Goal: Task Accomplishment & Management: Use online tool/utility

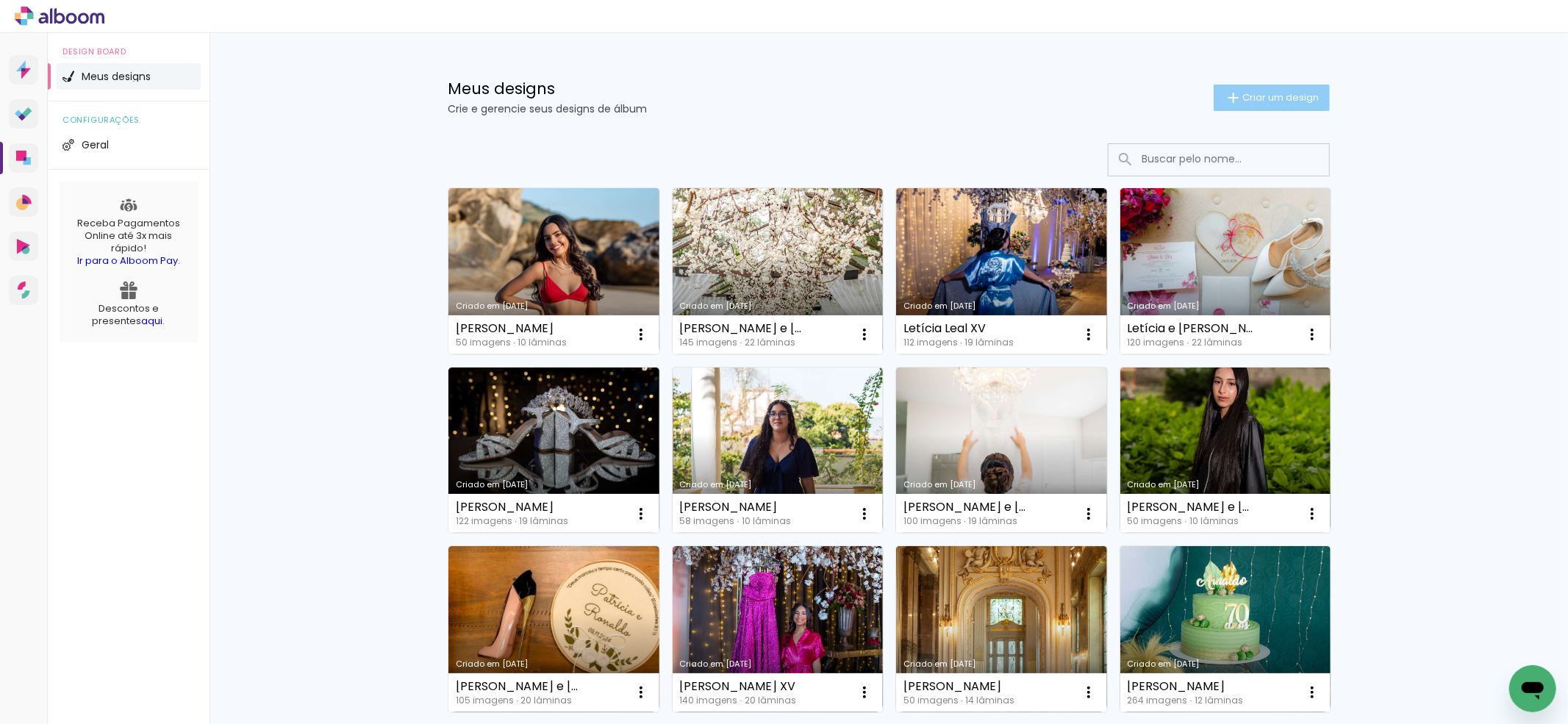
click at [1230, 103] on iron-icon at bounding box center [1233, 98] width 18 height 18
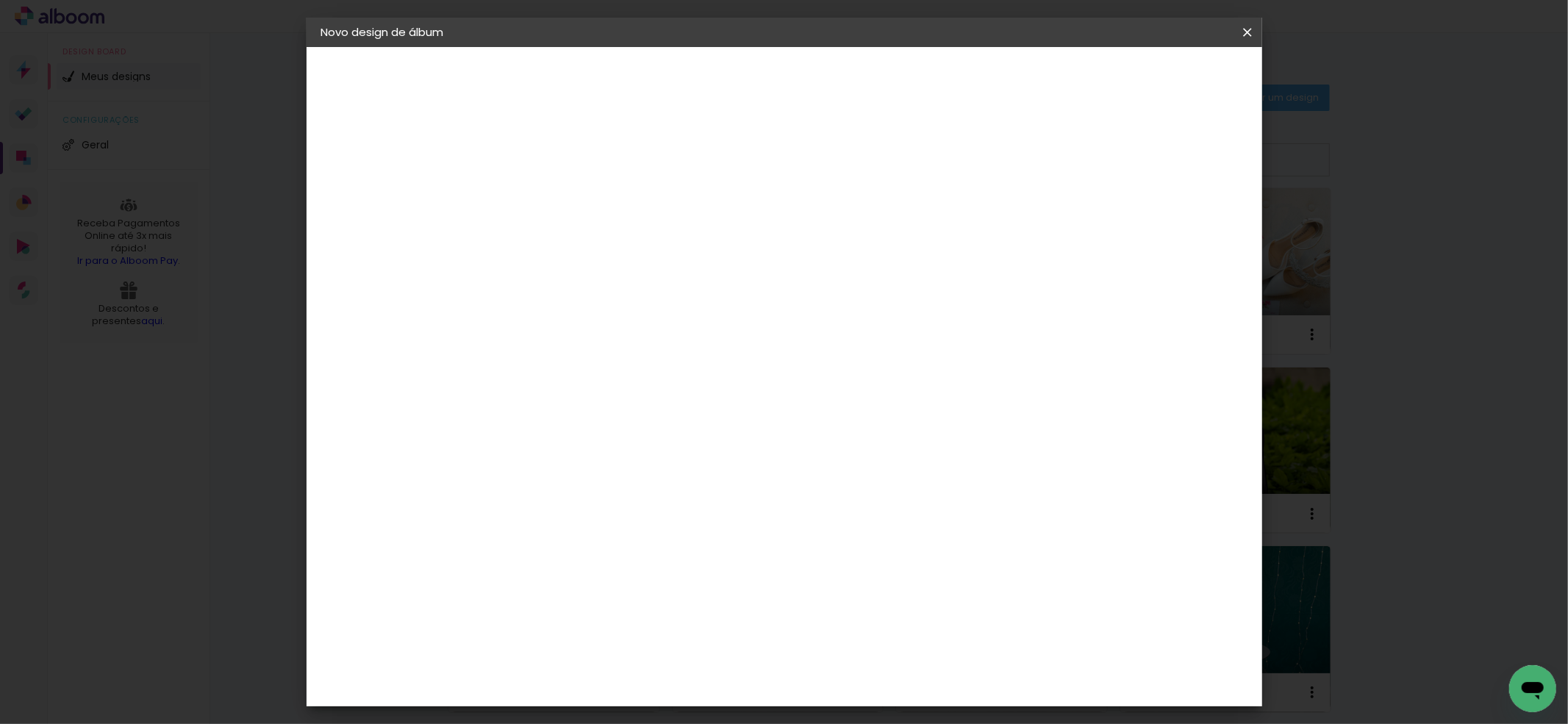
click at [562, 193] on input at bounding box center [562, 197] width 0 height 23
type input "Thatyana e [PERSON_NAME]"
type paper-input "Thatyana e [PERSON_NAME]"
click at [713, 68] on paper-button "Avançar" at bounding box center [676, 78] width 72 height 25
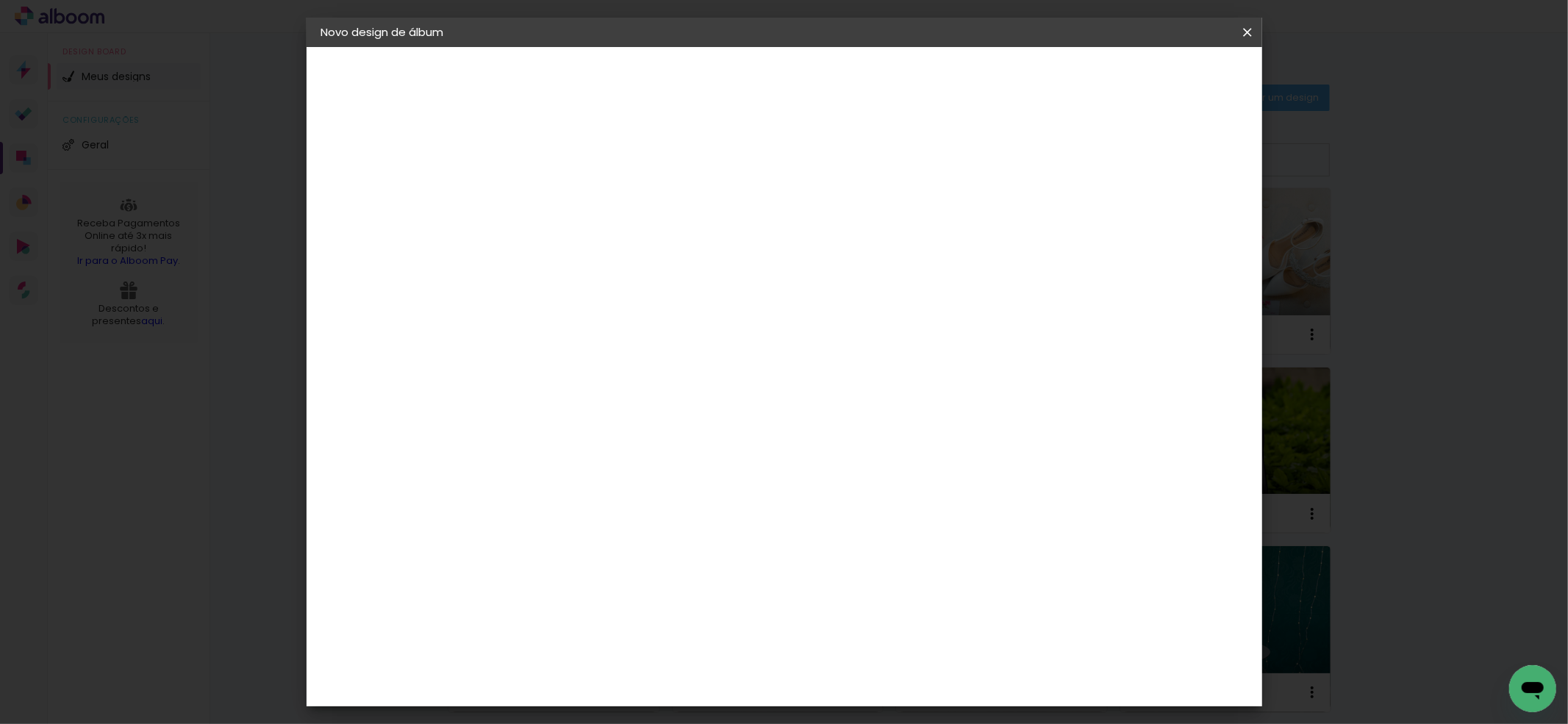
click at [597, 610] on div "Canaan Álbuns" at bounding box center [574, 621] width 46 height 23
click at [837, 84] on paper-button "Avançar" at bounding box center [801, 78] width 72 height 25
click at [802, 85] on paper-button "Avançar" at bounding box center [765, 78] width 72 height 25
click at [1167, 87] on paper-button "Iniciar design" at bounding box center [1119, 78] width 96 height 25
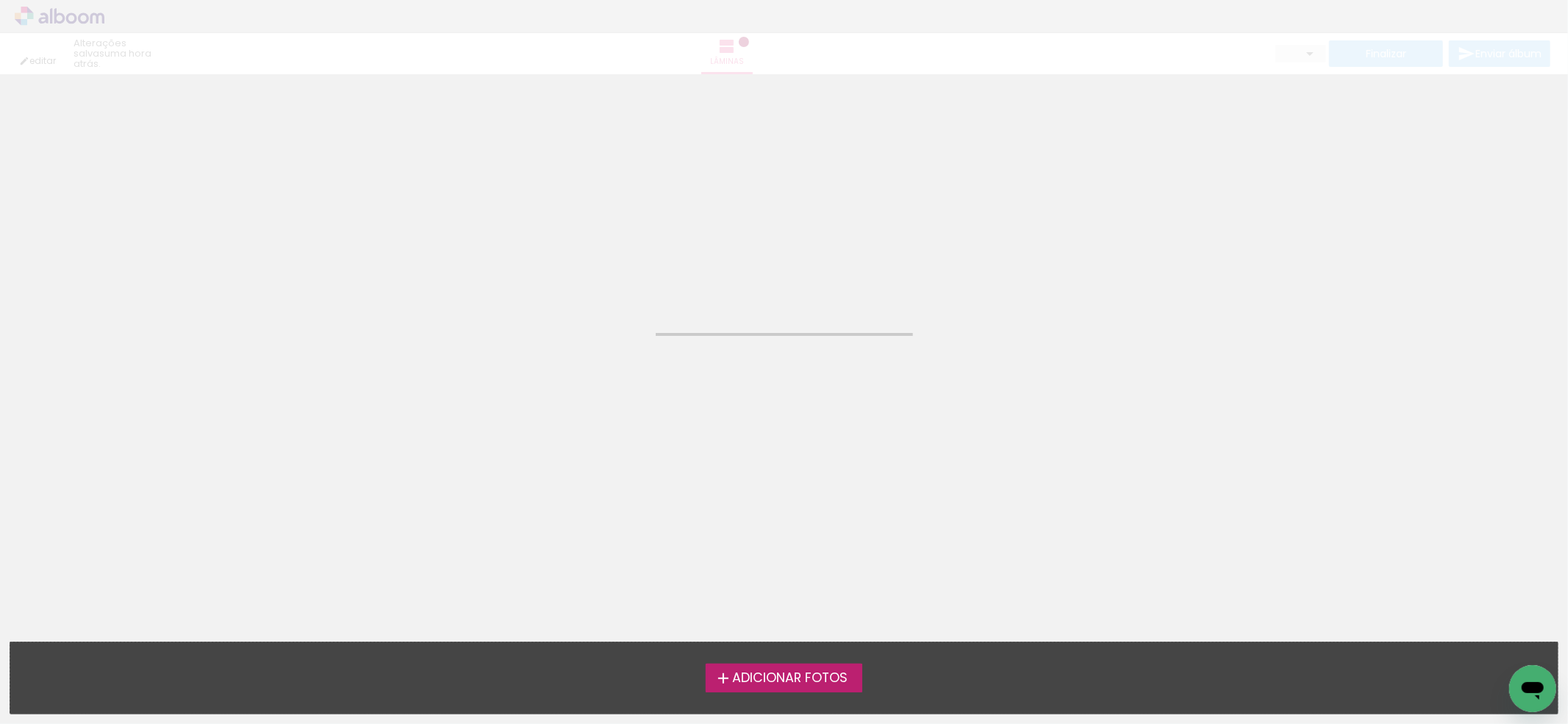
click at [812, 677] on span "Adicionar Fotos" at bounding box center [790, 678] width 115 height 14
click at [0, 0] on input "file" at bounding box center [0, 0] width 0 height 0
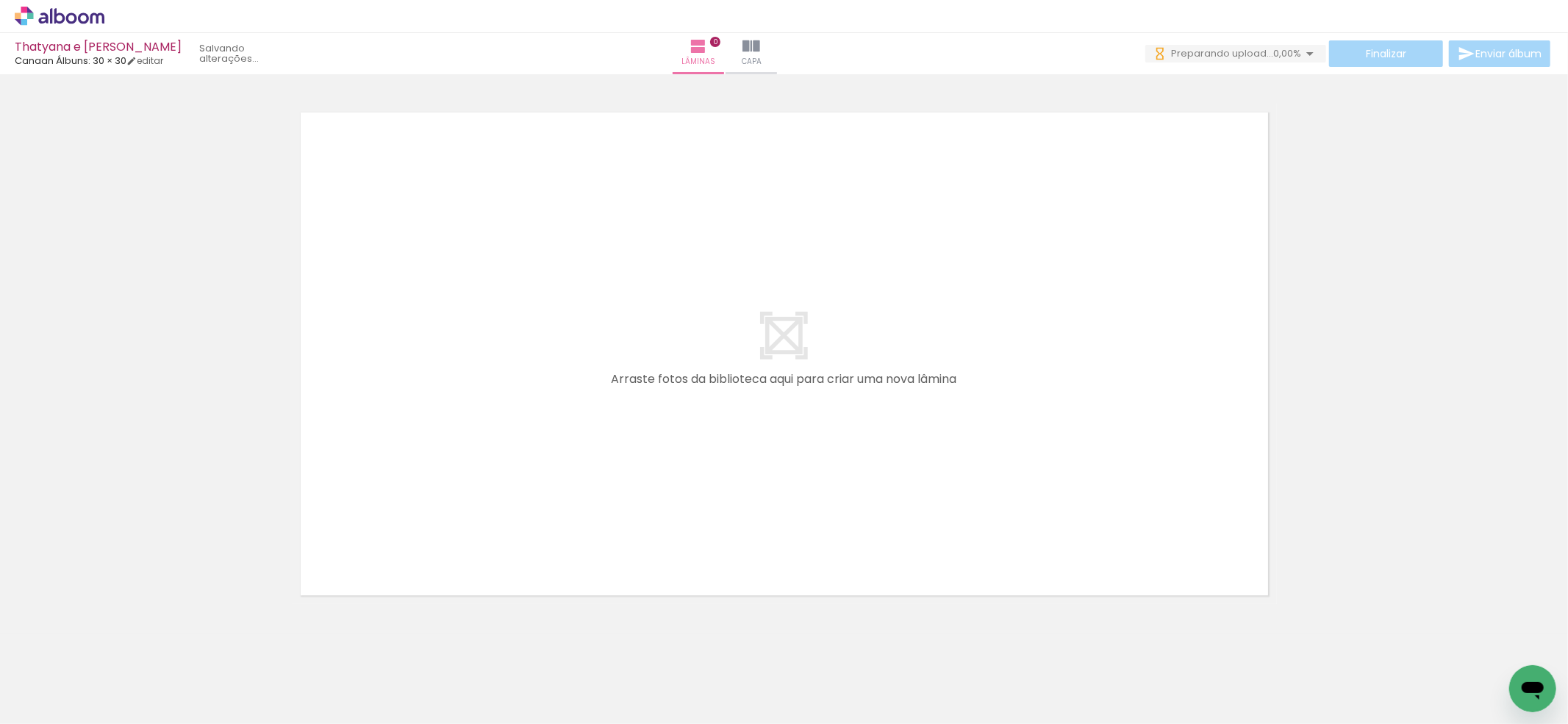
scroll to position [0, 1039]
drag, startPoint x: 1095, startPoint y: 670, endPoint x: 1031, endPoint y: 630, distance: 75.5
click at [1083, 489] on quentale-workspace at bounding box center [784, 362] width 1568 height 724
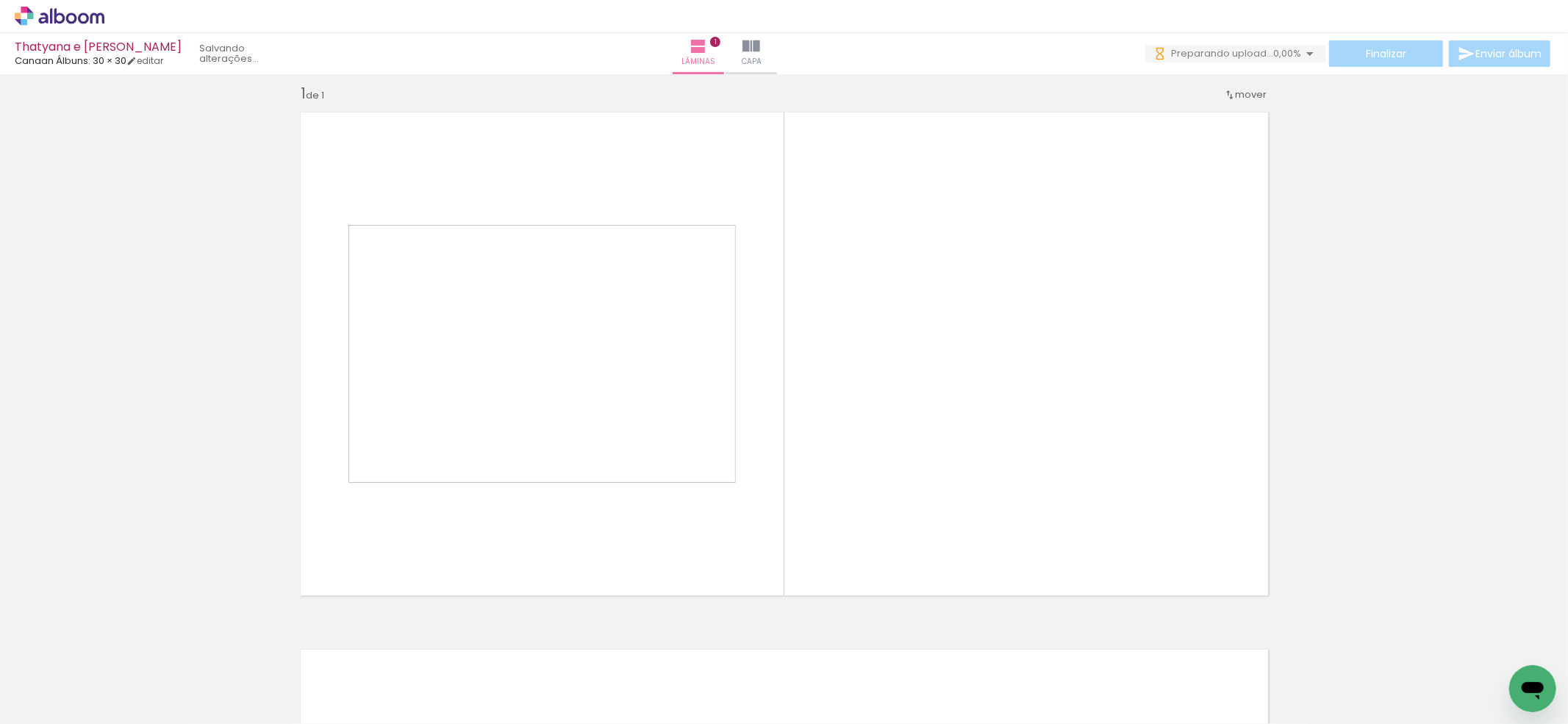
scroll to position [14, 0]
drag, startPoint x: 992, startPoint y: 541, endPoint x: 936, endPoint y: 668, distance: 138.8
click at [984, 500] on quentale-workspace at bounding box center [784, 362] width 1568 height 724
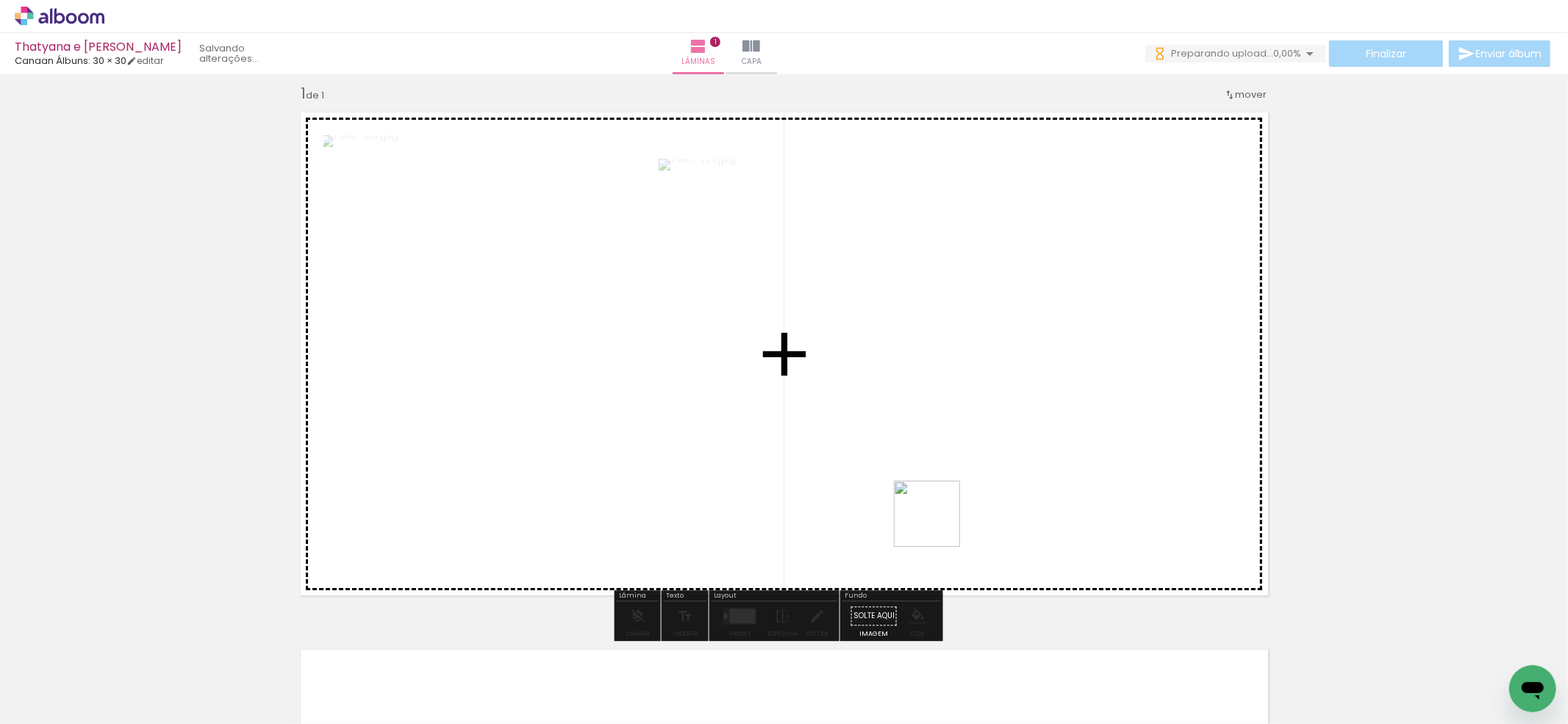
drag, startPoint x: 938, startPoint y: 550, endPoint x: 864, endPoint y: 659, distance: 131.7
click at [938, 520] on quentale-workspace at bounding box center [784, 362] width 1568 height 724
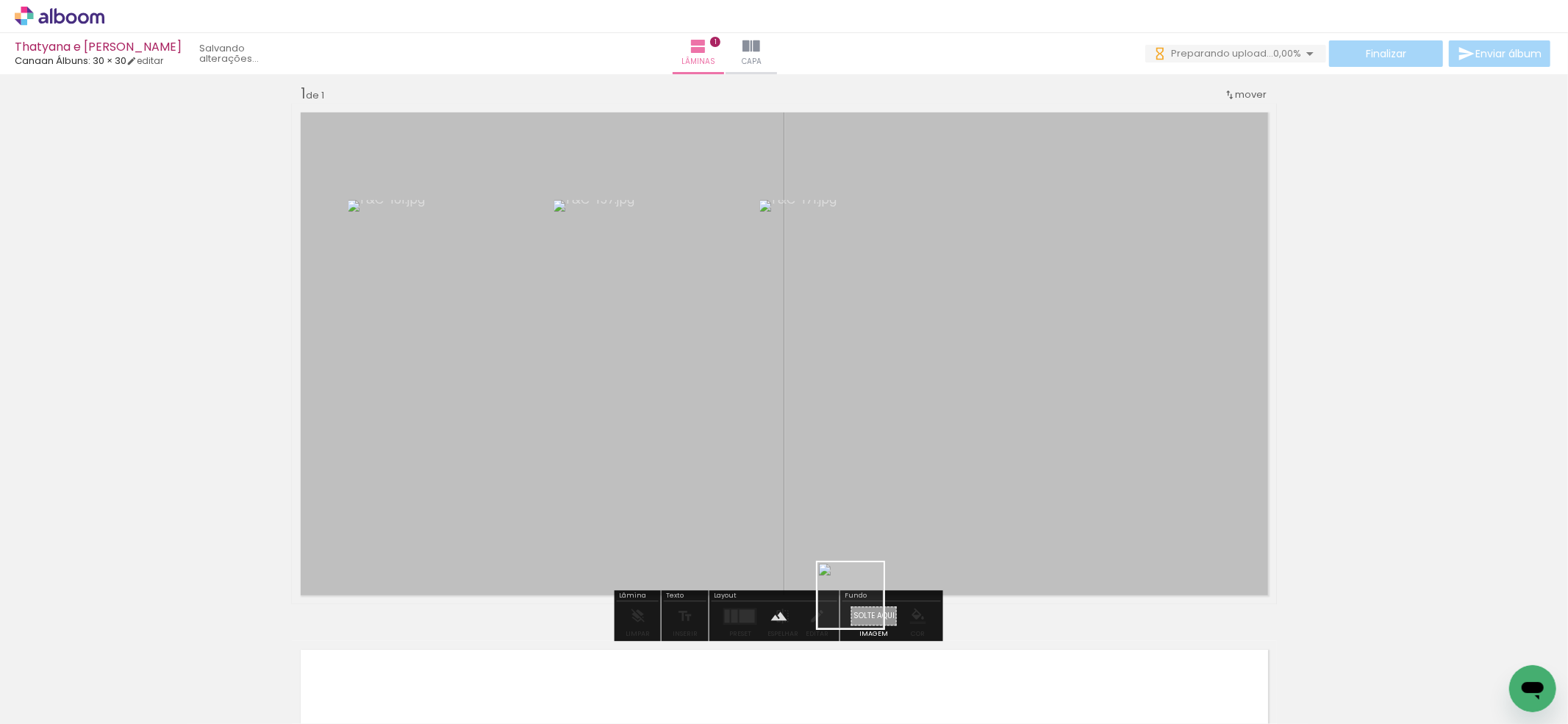
drag, startPoint x: 841, startPoint y: 701, endPoint x: 871, endPoint y: 533, distance: 170.7
click at [871, 533] on quentale-workspace at bounding box center [784, 362] width 1568 height 724
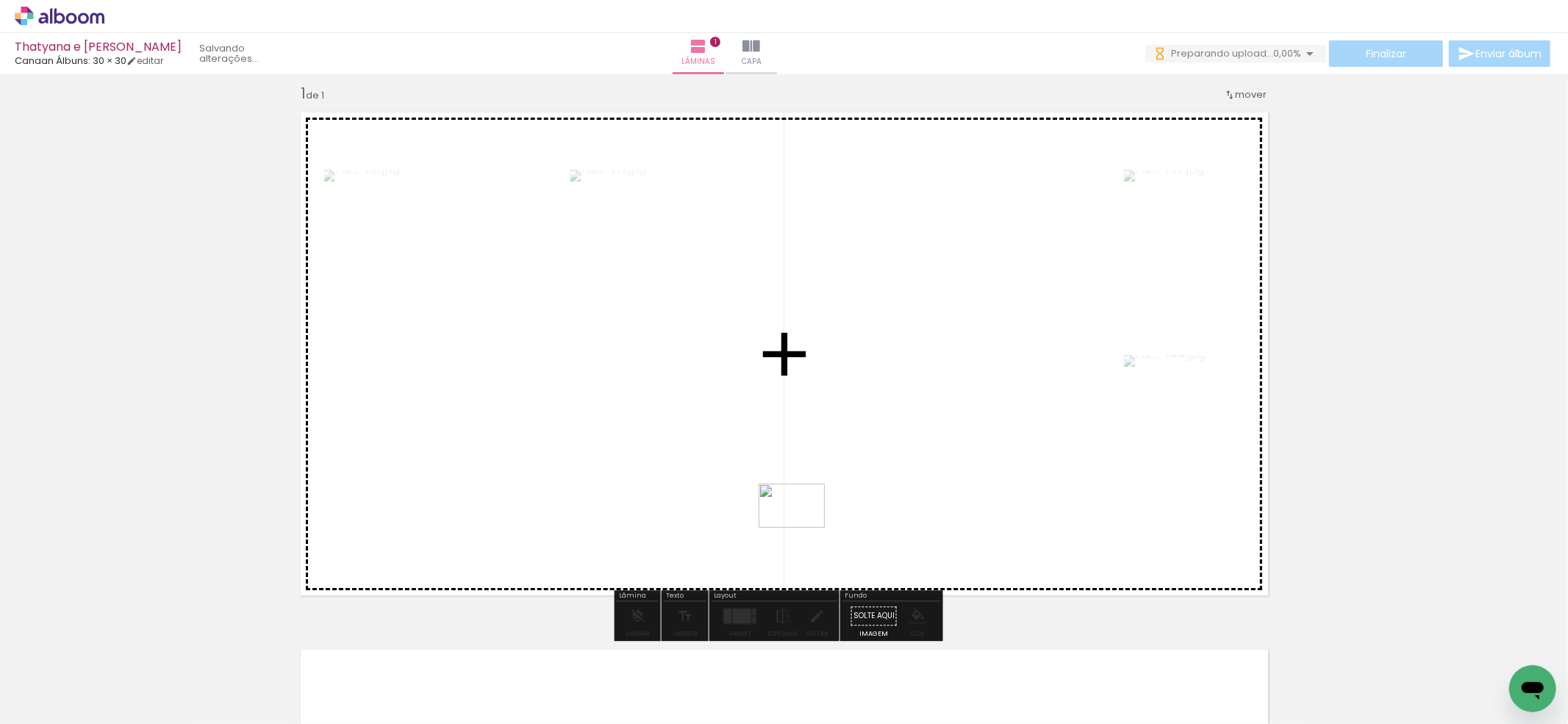
drag, startPoint x: 777, startPoint y: 677, endPoint x: 803, endPoint y: 526, distance: 153.2
click at [803, 526] on quentale-workspace at bounding box center [784, 362] width 1568 height 724
drag, startPoint x: 716, startPoint y: 604, endPoint x: 740, endPoint y: 513, distance: 94.1
click at [740, 513] on quentale-workspace at bounding box center [784, 362] width 1568 height 724
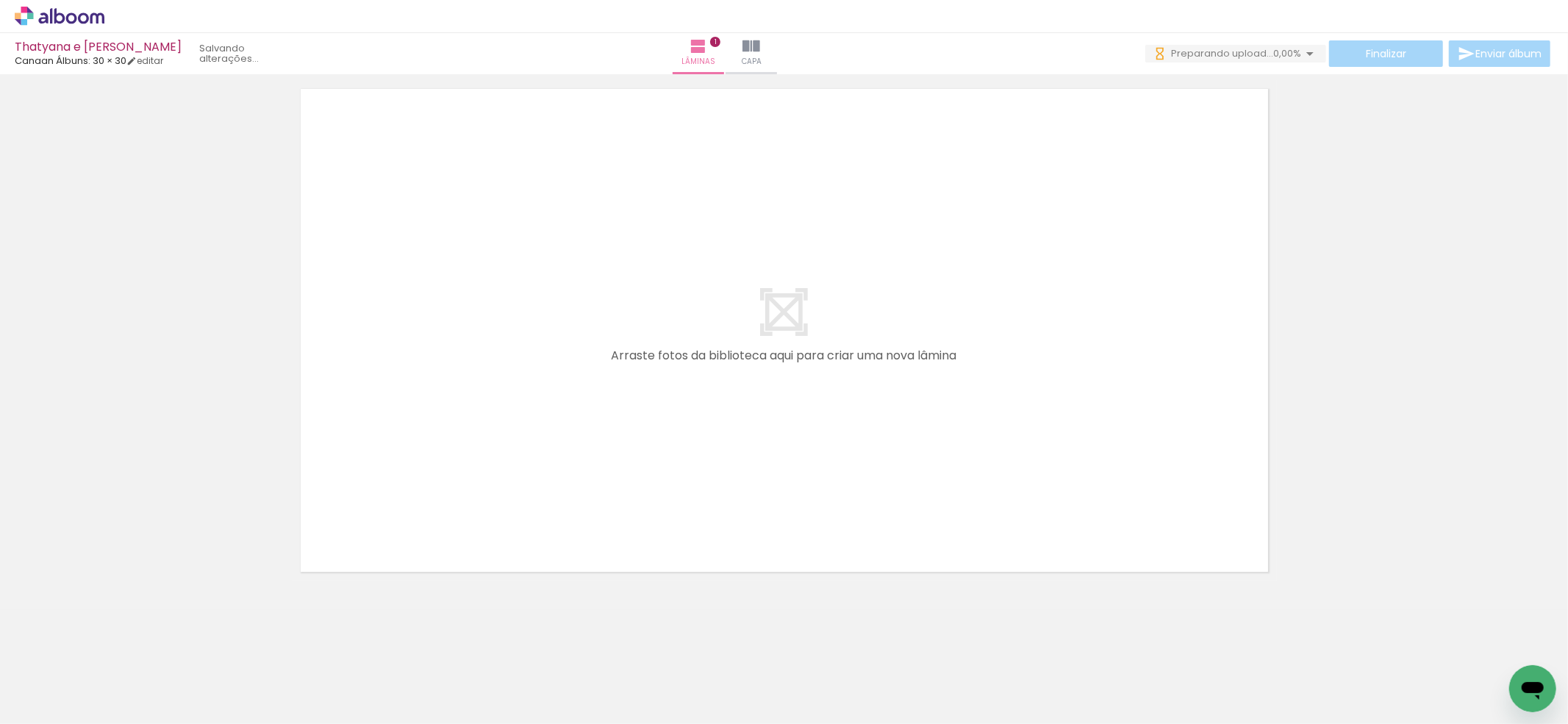
scroll to position [0, 397]
click at [469, 500] on quentale-workspace at bounding box center [784, 362] width 1568 height 724
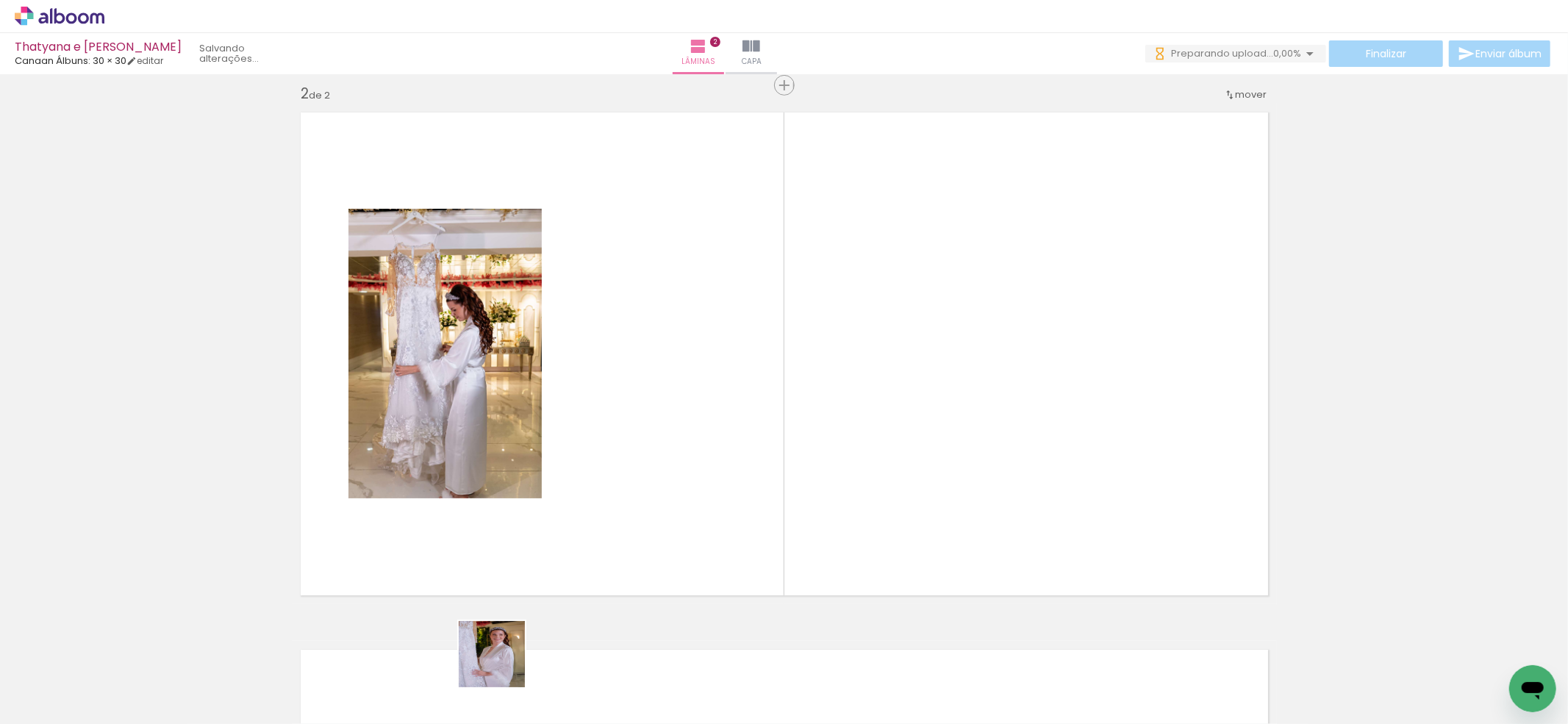
drag, startPoint x: 503, startPoint y: 665, endPoint x: 598, endPoint y: 665, distance: 95.0
click at [556, 500] on quentale-workspace at bounding box center [784, 362] width 1568 height 724
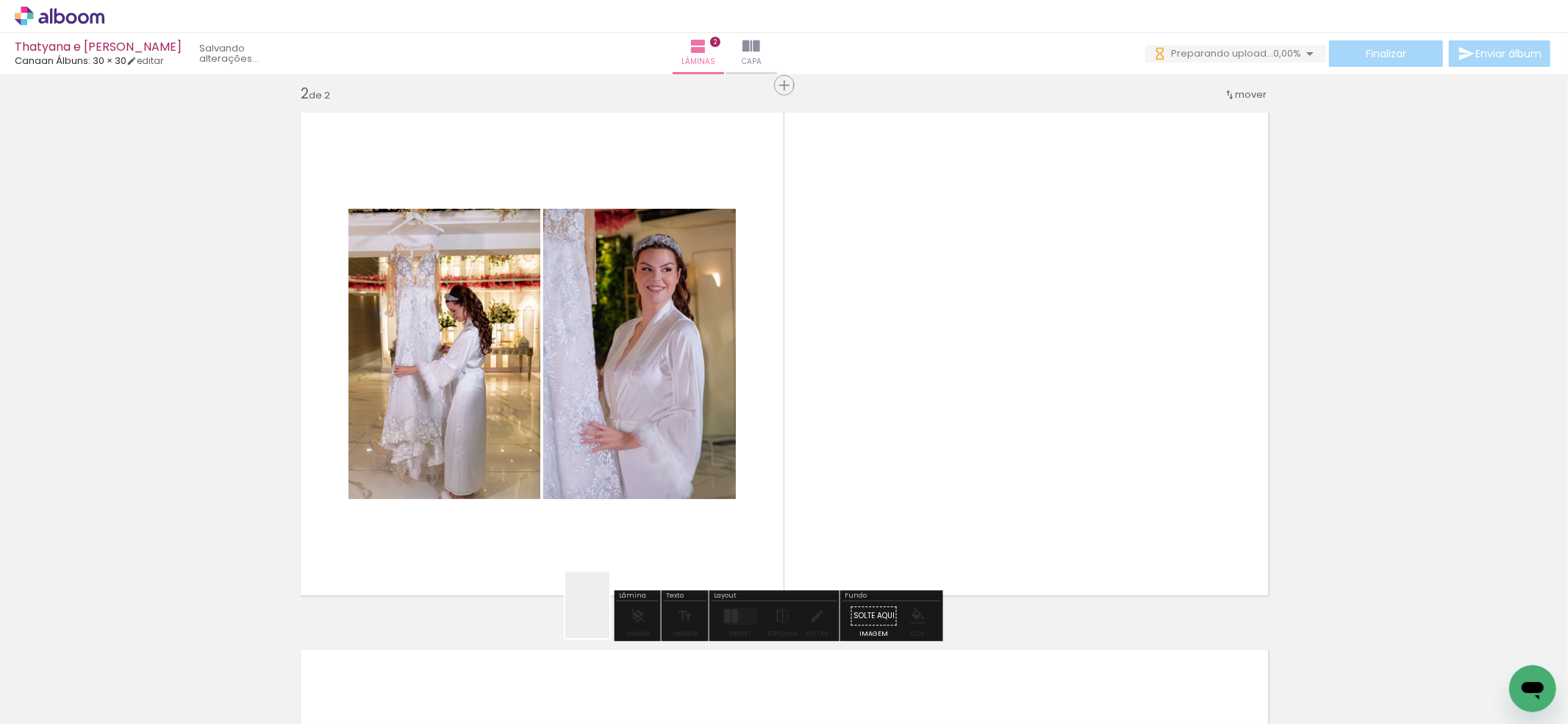
scroll to position [551, 0]
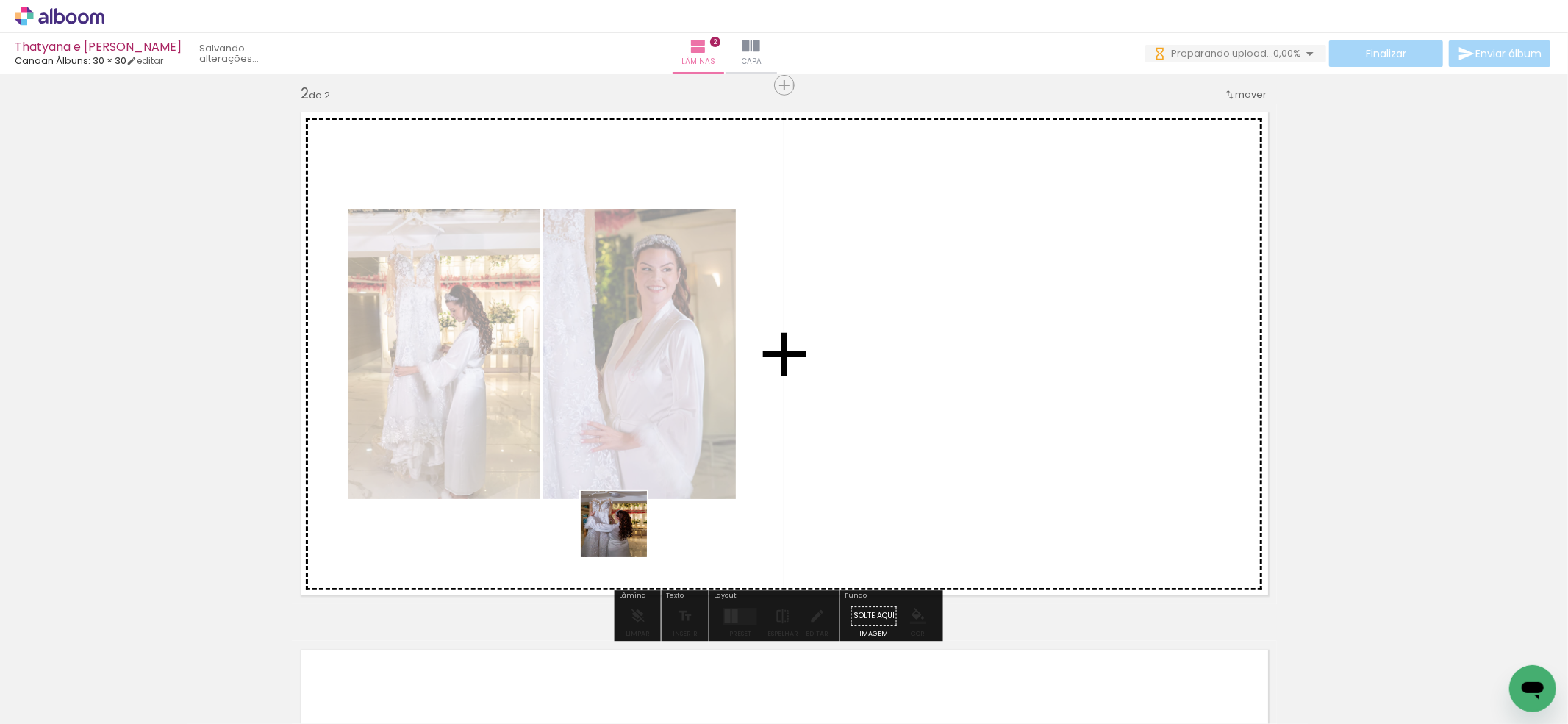
drag, startPoint x: 598, startPoint y: 665, endPoint x: 624, endPoint y: 533, distance: 134.5
click at [624, 533] on quentale-workspace at bounding box center [784, 362] width 1568 height 724
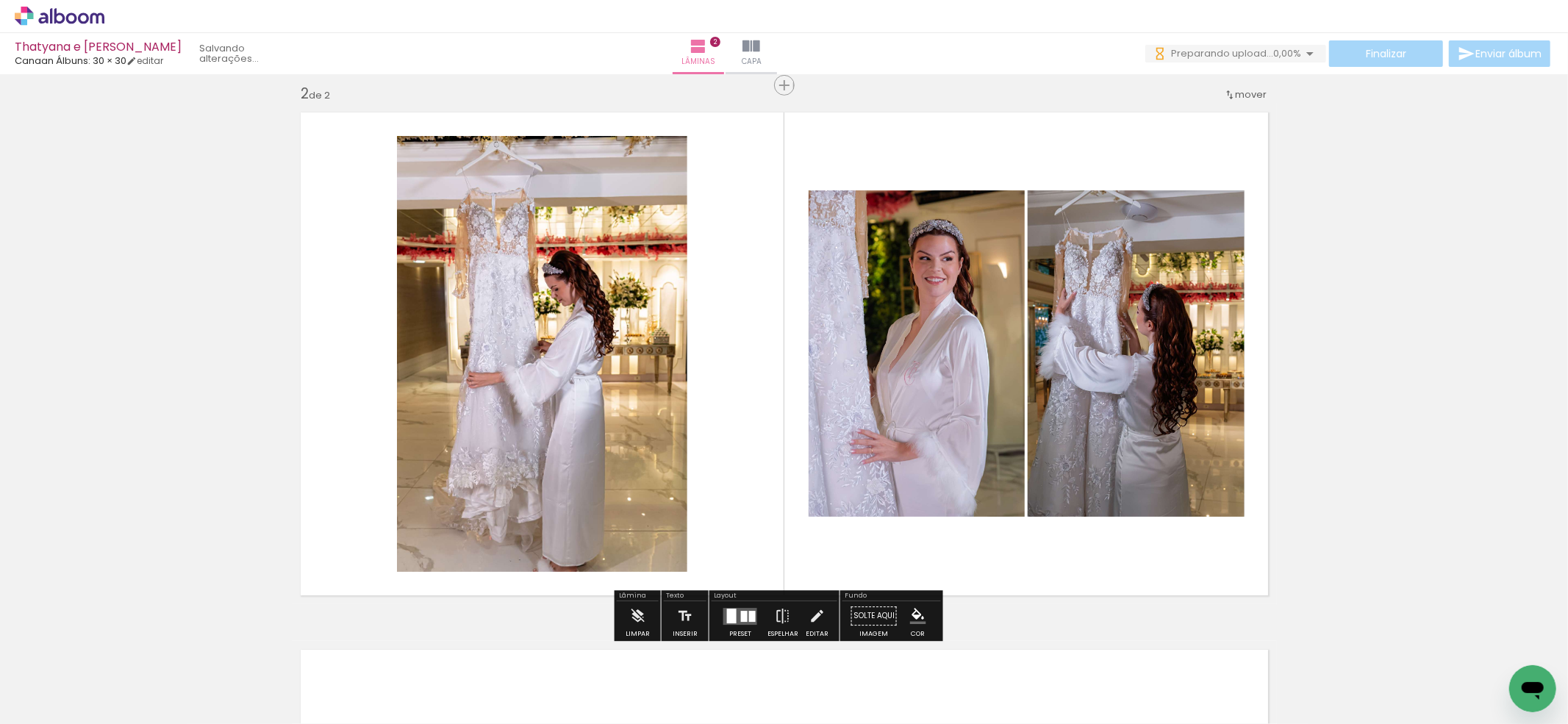
click at [688, 519] on quentale-workspace at bounding box center [784, 362] width 1568 height 724
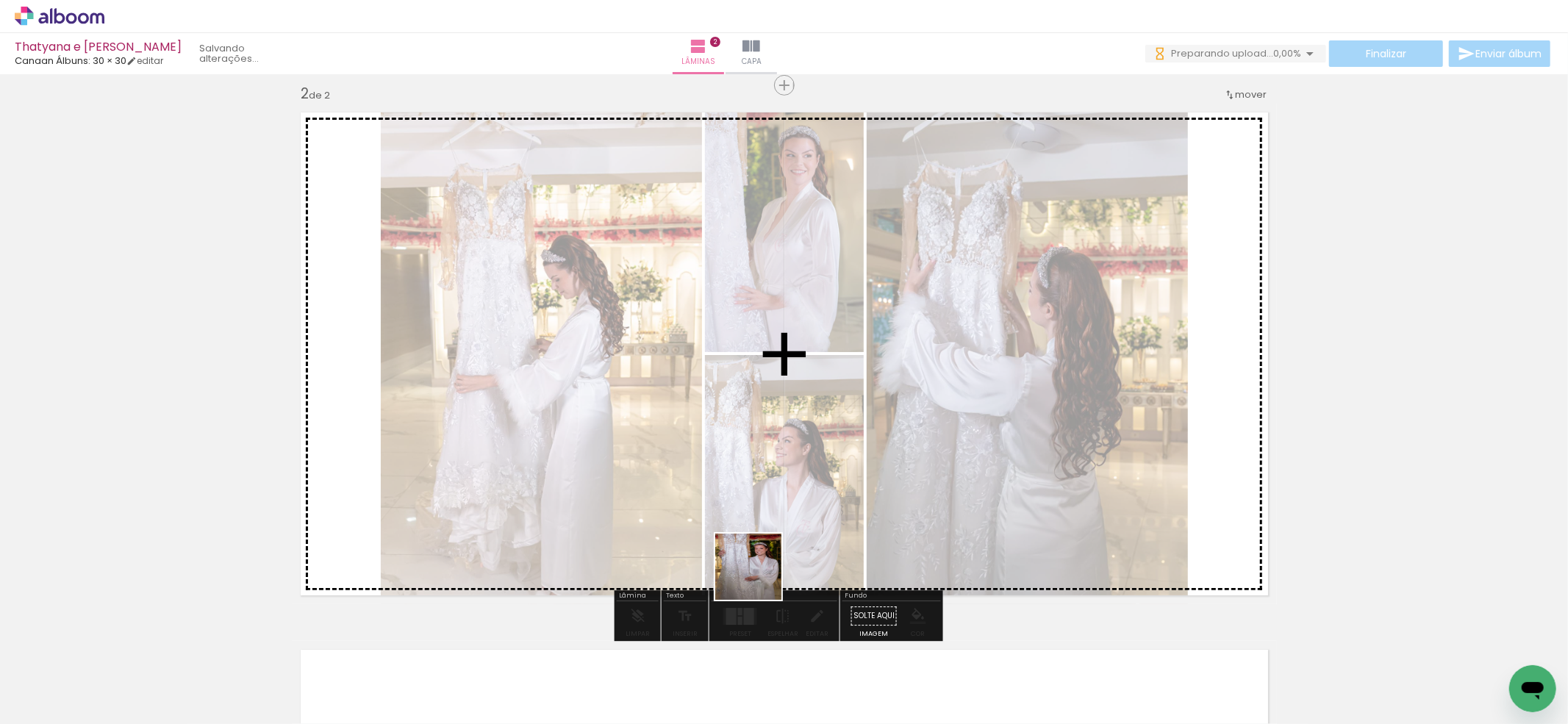
drag, startPoint x: 759, startPoint y: 583, endPoint x: 818, endPoint y: 679, distance: 112.7
click at [763, 560] on quentale-workspace at bounding box center [784, 362] width 1568 height 724
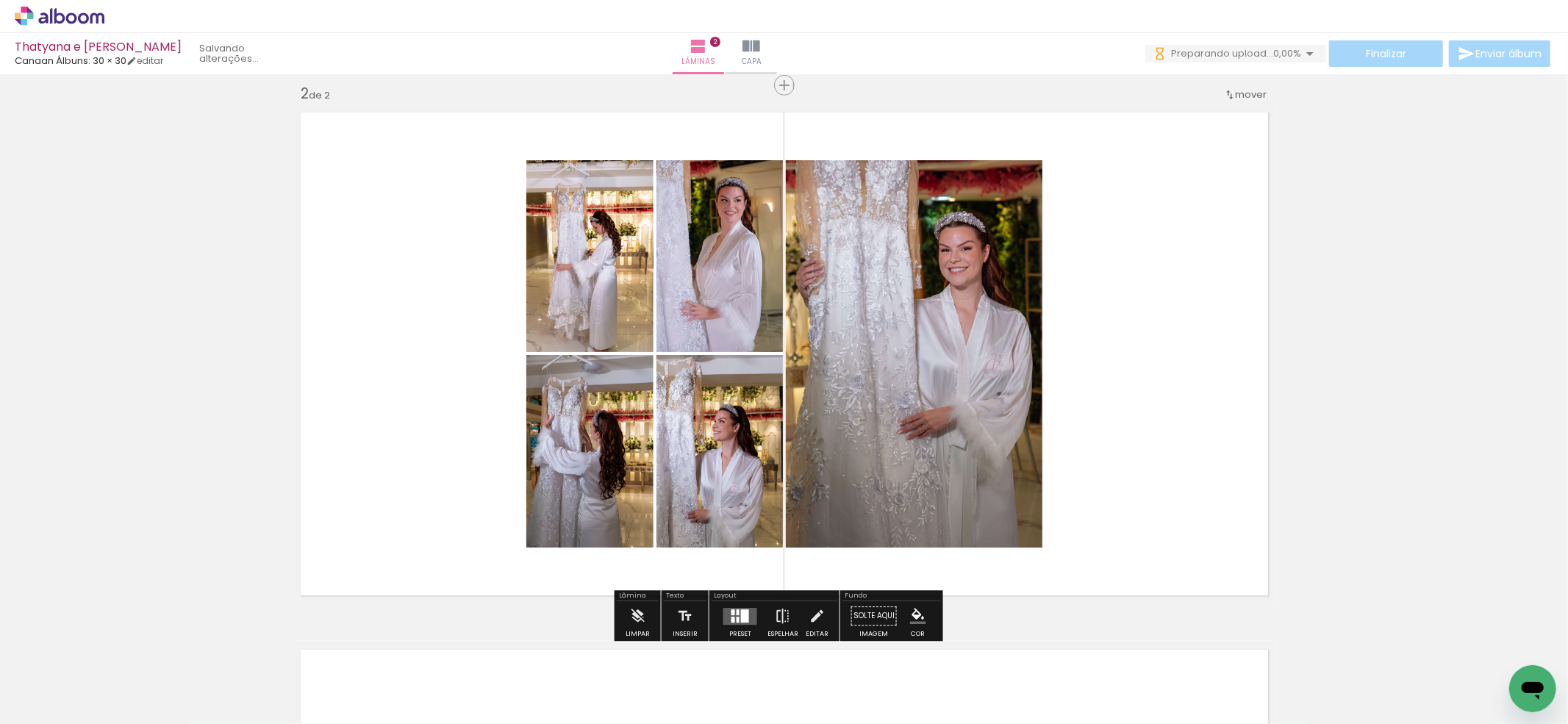
click at [840, 585] on quentale-workspace at bounding box center [784, 362] width 1568 height 724
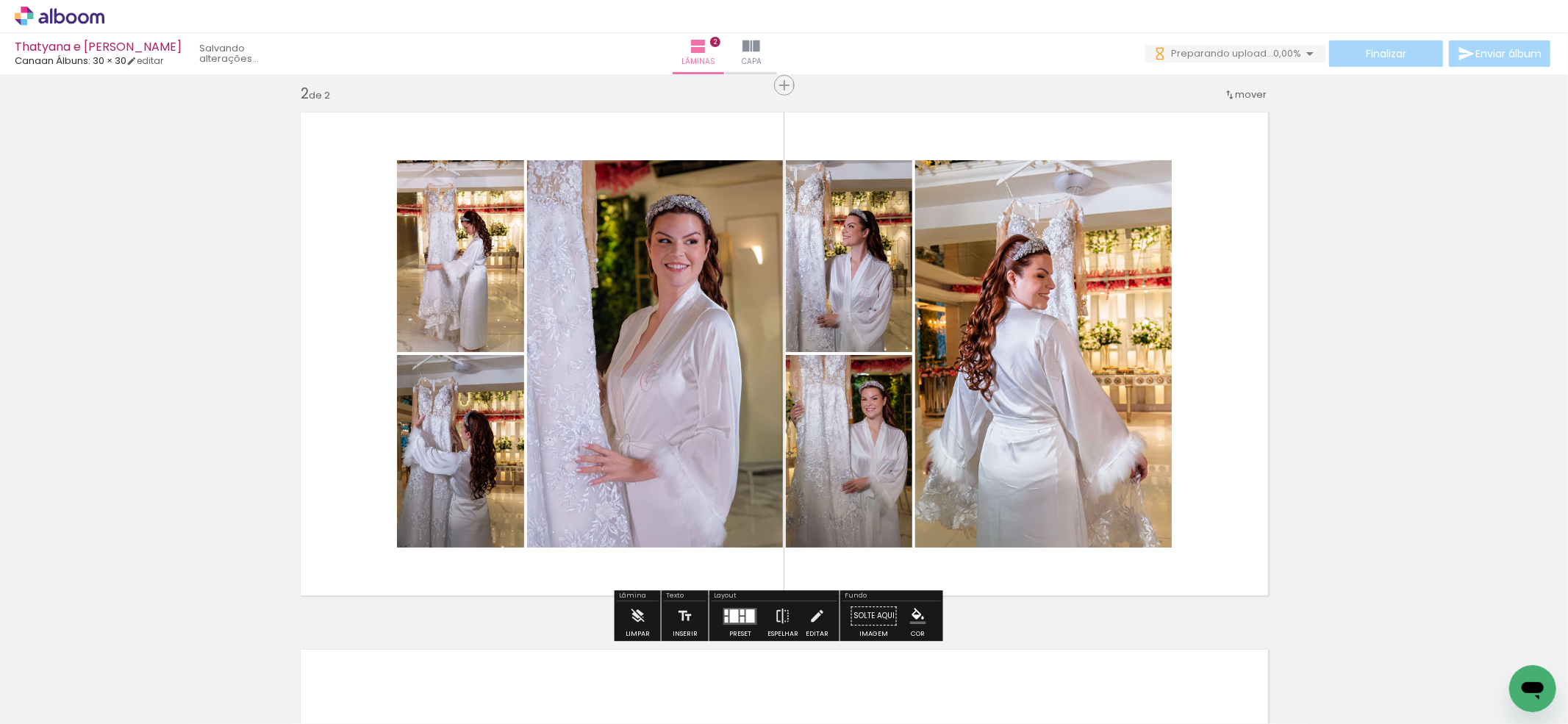
drag, startPoint x: 900, startPoint y: 648, endPoint x: 931, endPoint y: 624, distance: 39.2
click at [914, 579] on quentale-workspace at bounding box center [784, 362] width 1568 height 724
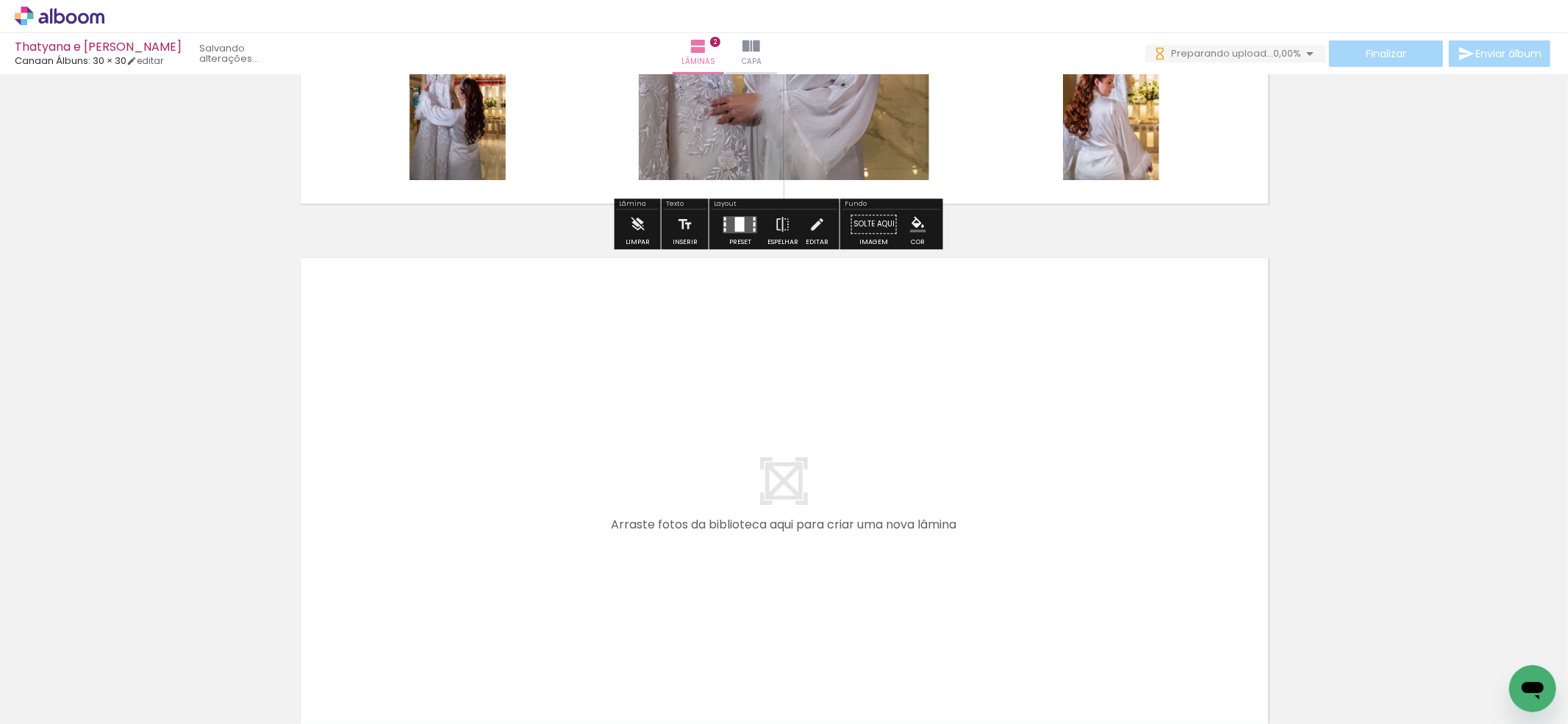
scroll to position [0, 0]
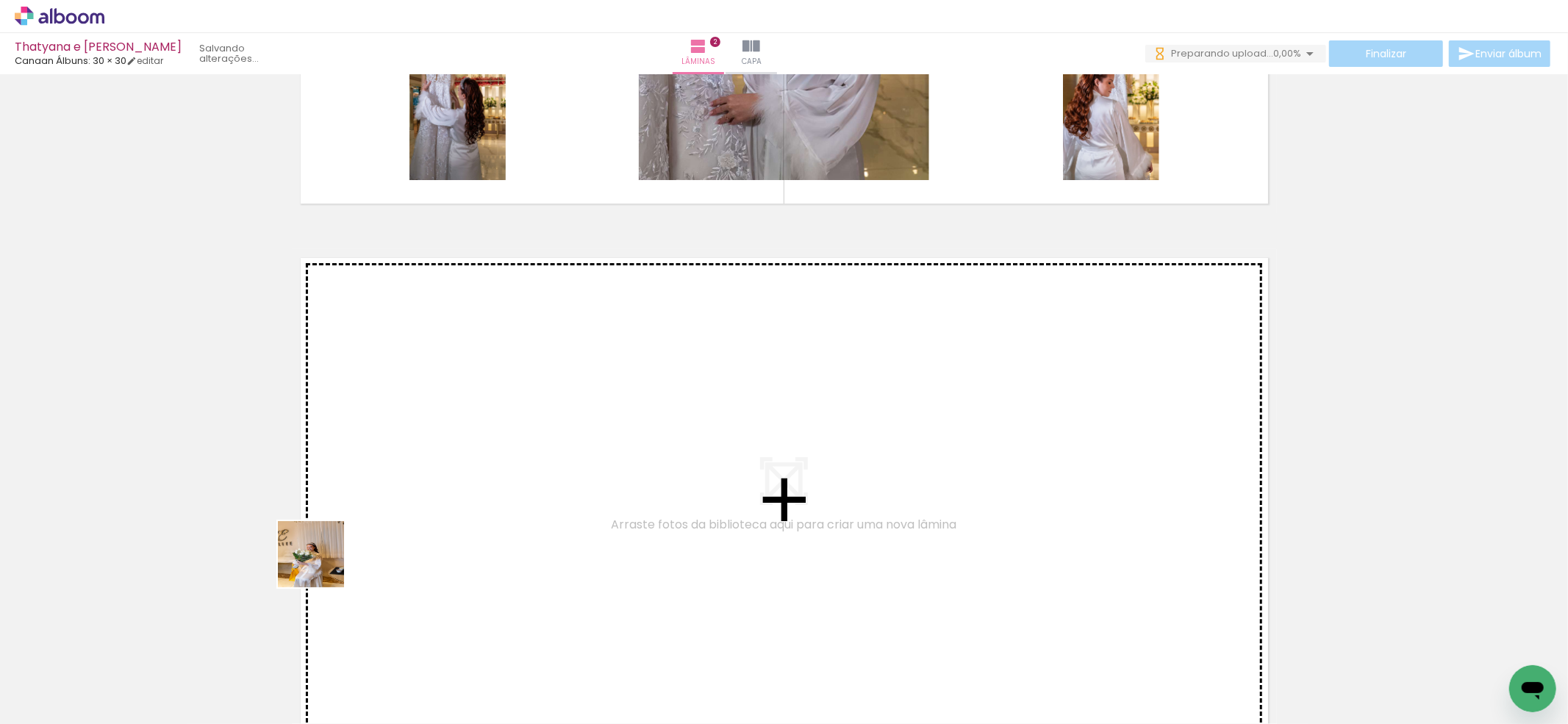
drag, startPoint x: 306, startPoint y: 583, endPoint x: 345, endPoint y: 665, distance: 90.8
click at [329, 557] on quentale-workspace at bounding box center [784, 362] width 1568 height 724
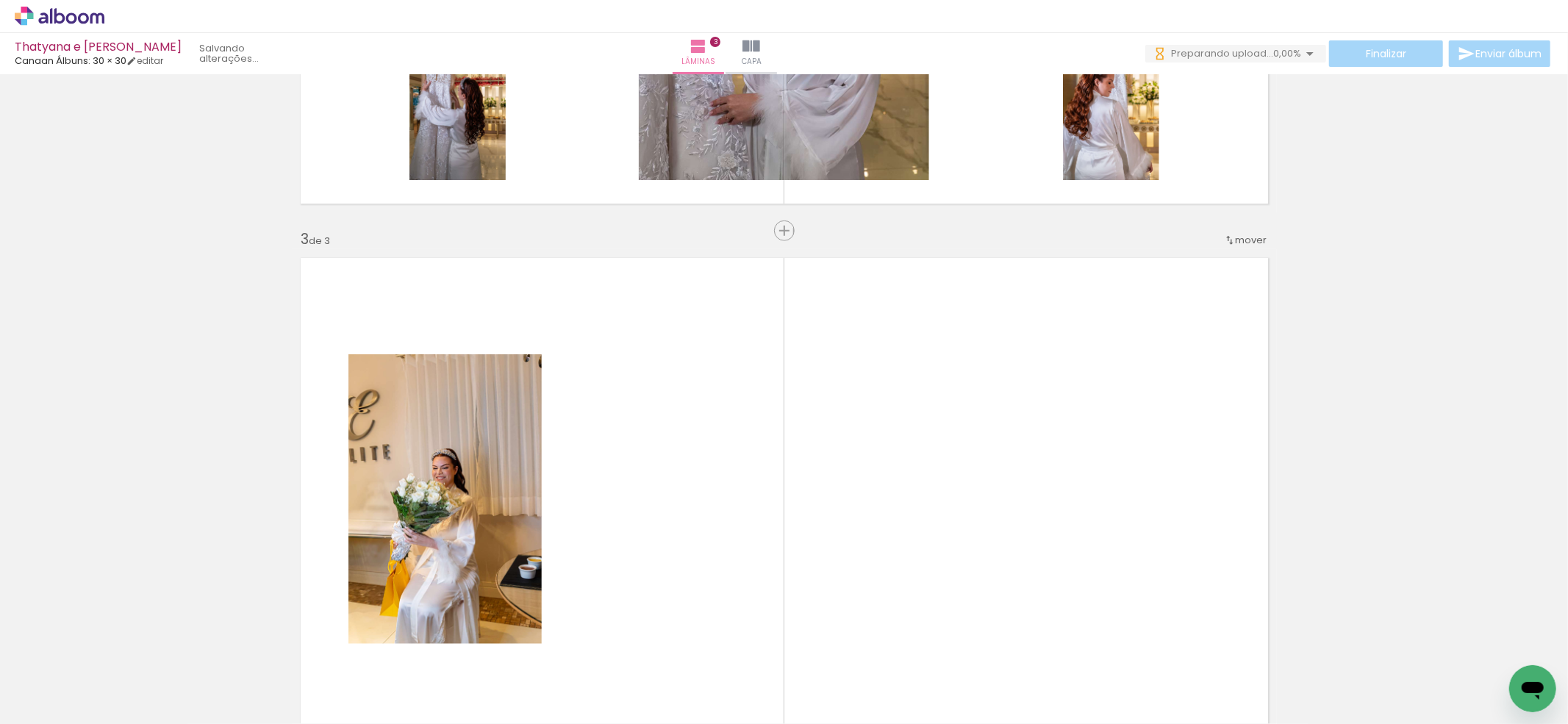
scroll to position [1088, 0]
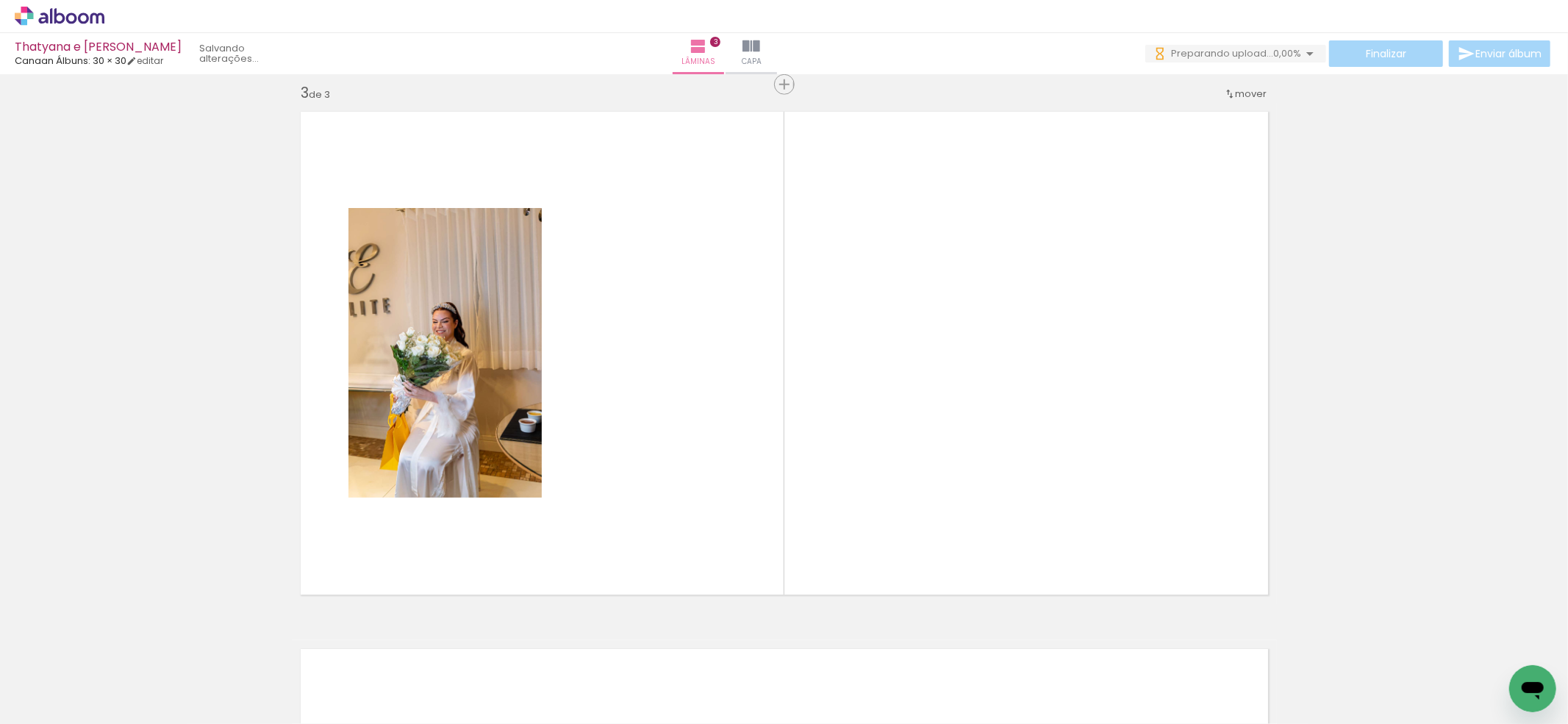
drag, startPoint x: 337, startPoint y: 665, endPoint x: 395, endPoint y: 674, distance: 58.7
click at [387, 539] on quentale-workspace at bounding box center [784, 362] width 1568 height 724
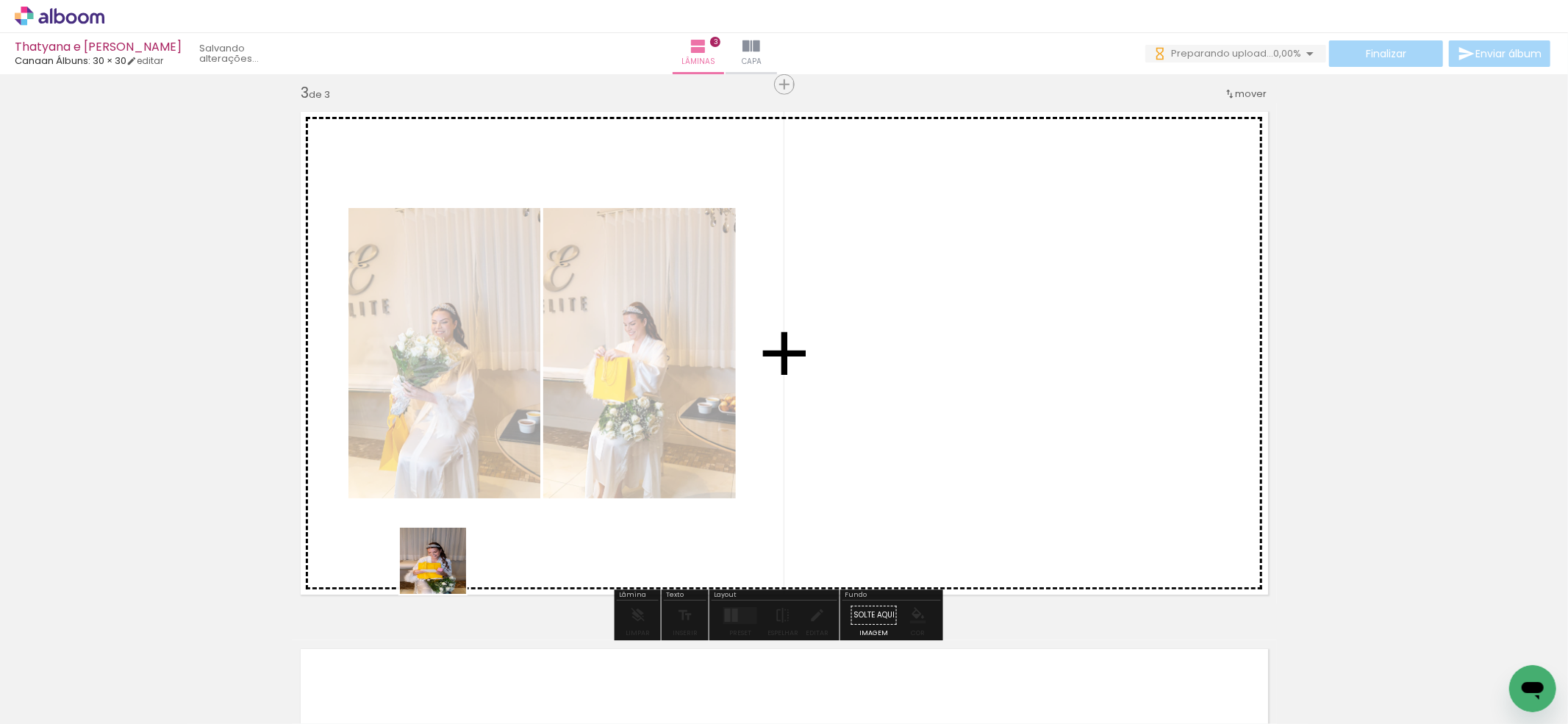
drag, startPoint x: 395, startPoint y: 674, endPoint x: 459, endPoint y: 547, distance: 142.2
click at [459, 547] on quentale-workspace at bounding box center [784, 362] width 1568 height 724
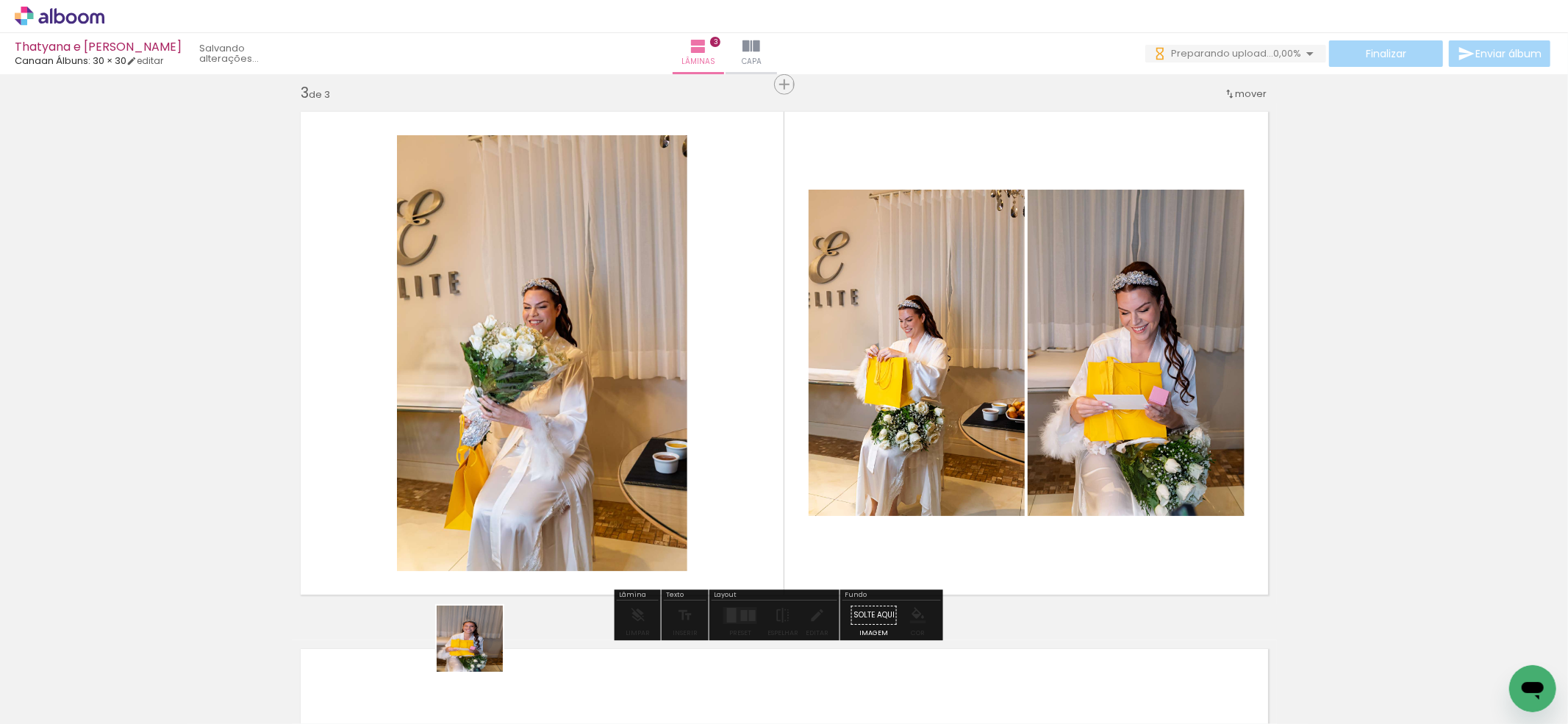
drag, startPoint x: 481, startPoint y: 650, endPoint x: 521, endPoint y: 538, distance: 118.9
click at [521, 538] on quentale-workspace at bounding box center [784, 362] width 1568 height 724
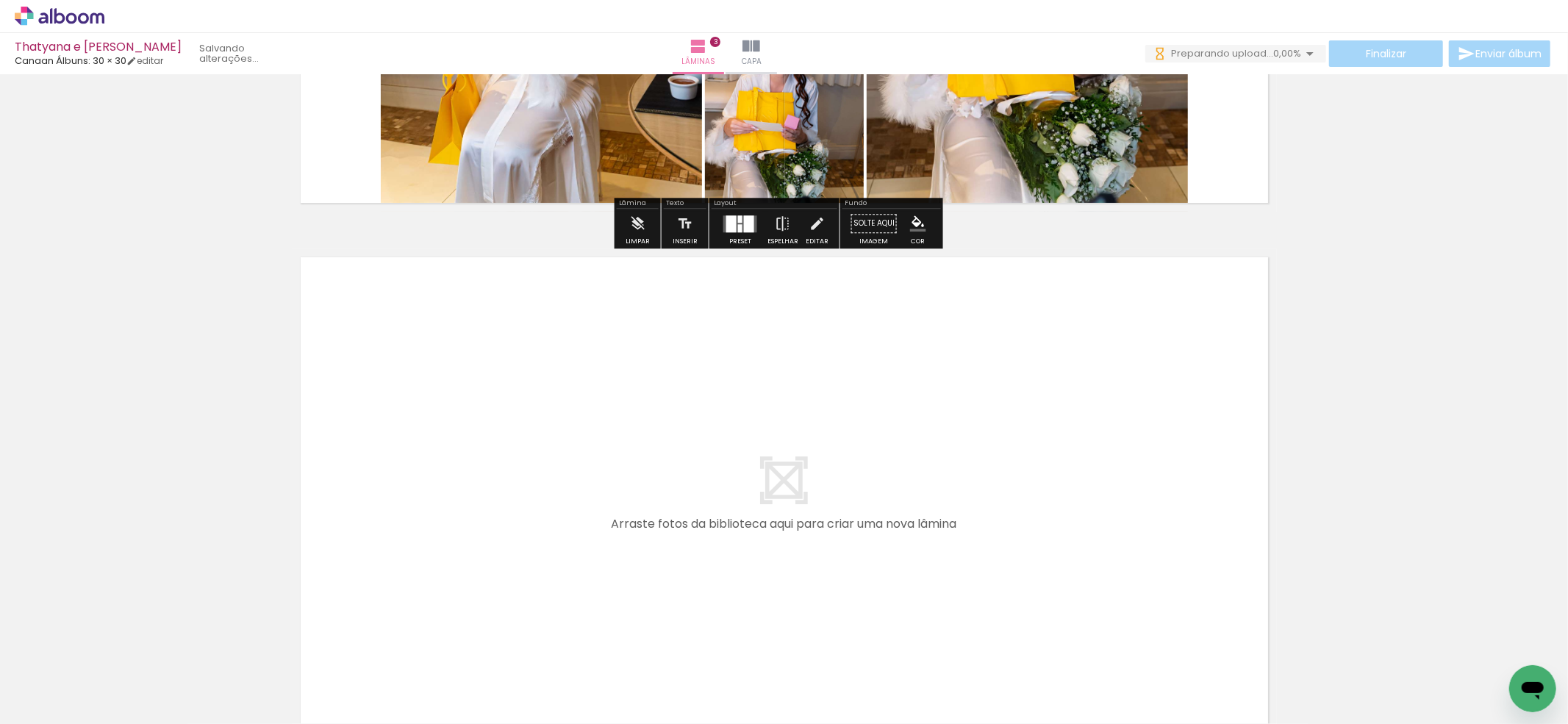
scroll to position [0, 960]
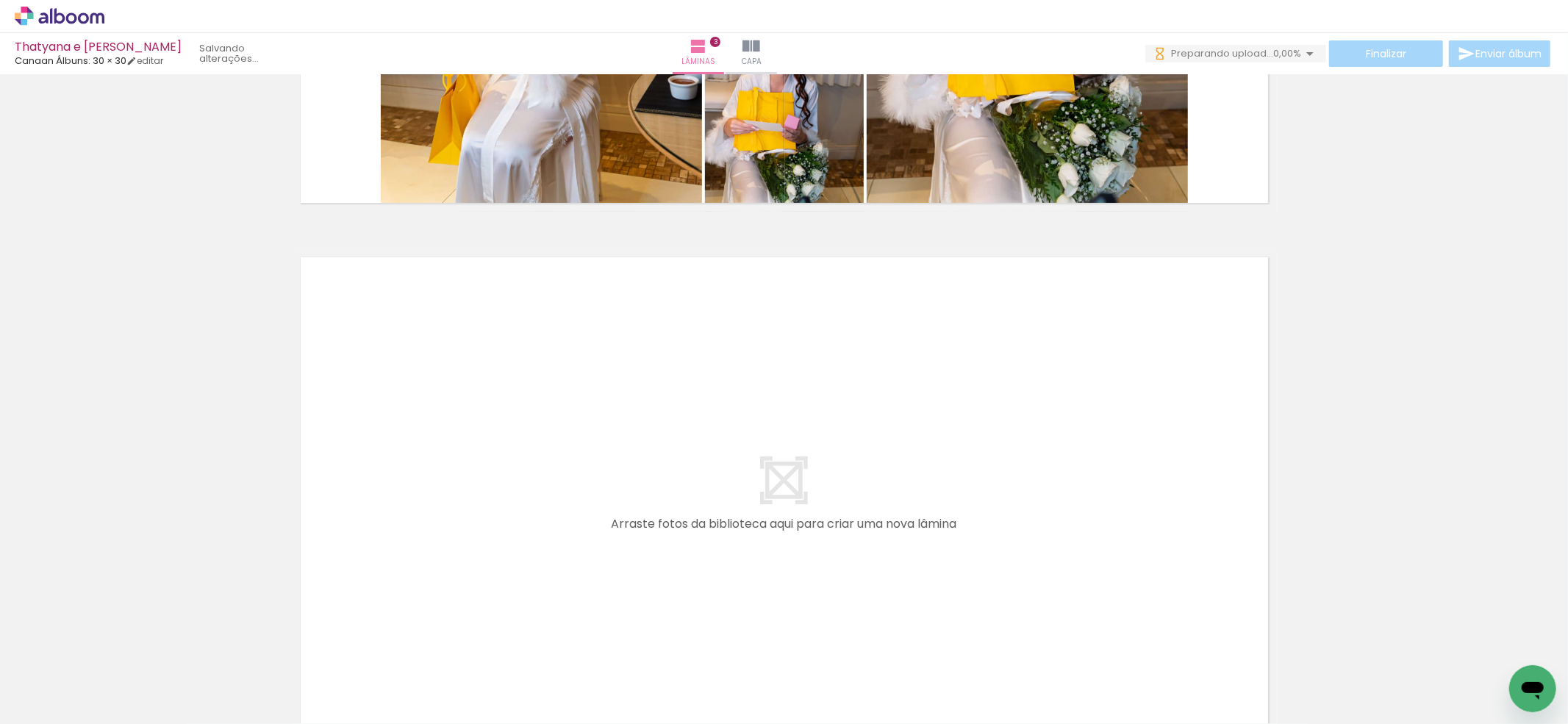
drag, startPoint x: 469, startPoint y: 568, endPoint x: 475, endPoint y: 656, distance: 88.2
click at [469, 567] on quentale-workspace at bounding box center [784, 362] width 1568 height 724
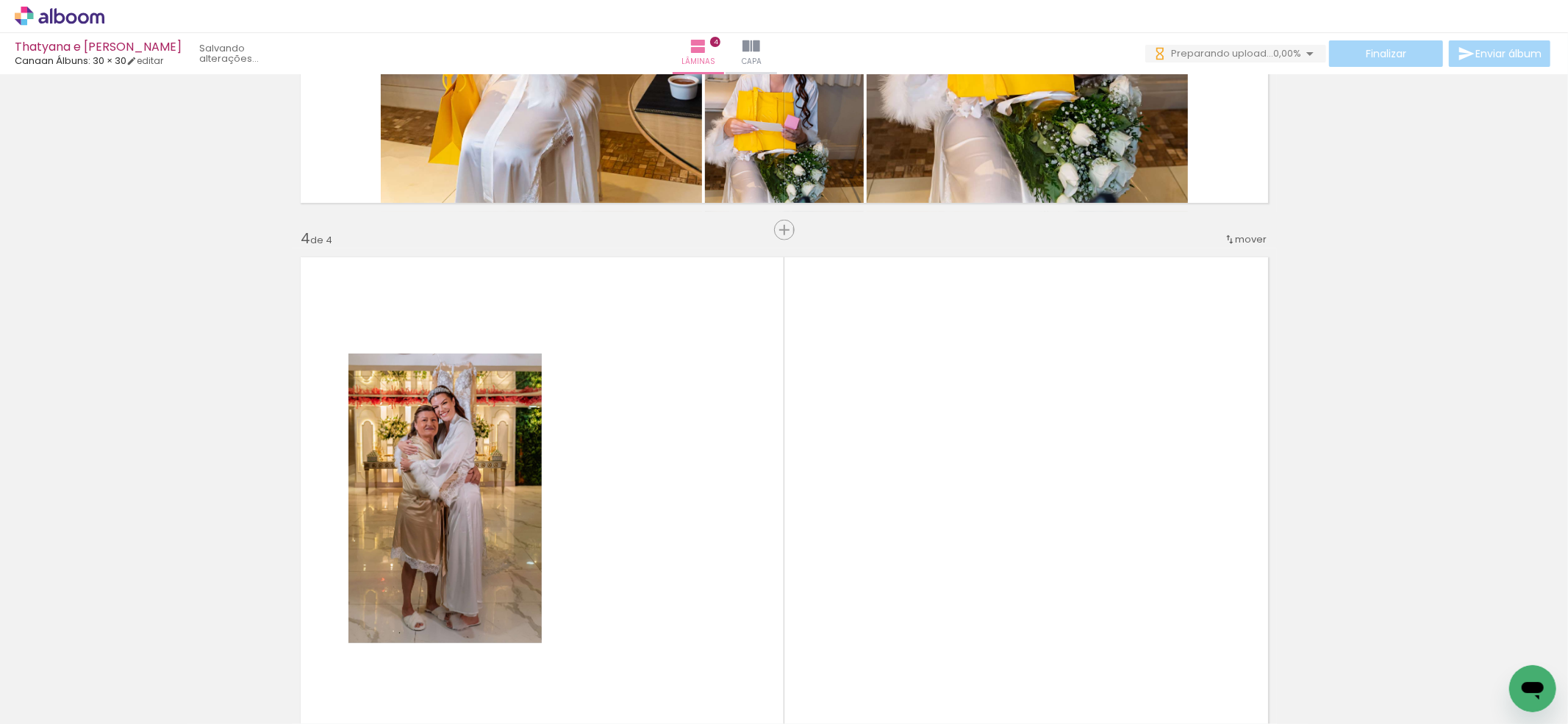
scroll to position [1618, 0]
